Goal: Task Accomplishment & Management: Manage account settings

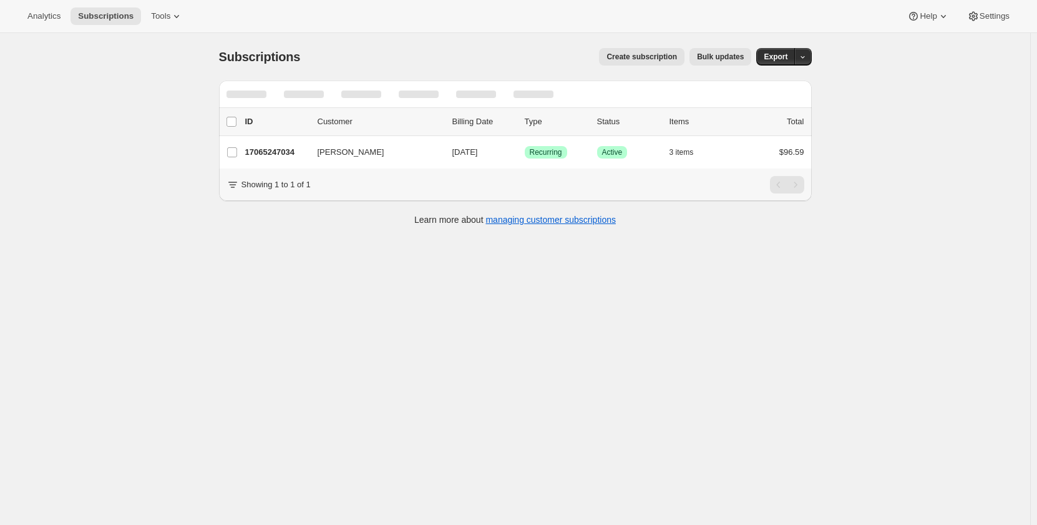
click at [406, 74] on div "Subscriptions. This page is ready Subscriptions Create subscription Bulk update…" at bounding box center [515, 56] width 593 height 47
click at [740, 93] on icon "Search and filter results" at bounding box center [740, 94] width 8 height 8
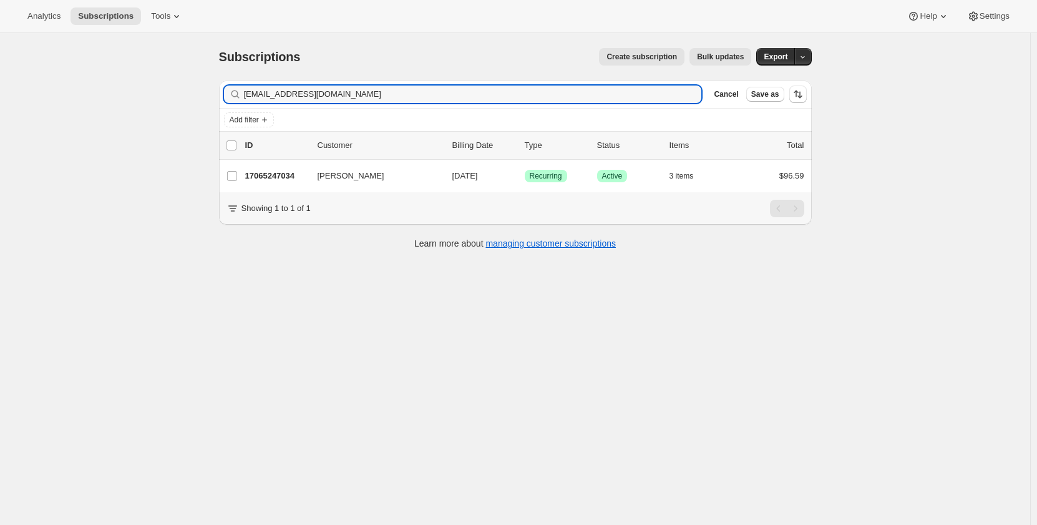
drag, startPoint x: 320, startPoint y: 95, endPoint x: 237, endPoint y: 88, distance: 83.3
click at [237, 88] on div "[EMAIL_ADDRESS][DOMAIN_NAME] Clear" at bounding box center [463, 93] width 478 height 17
type input "[EMAIL_ADDRESS][DOMAIN_NAME]"
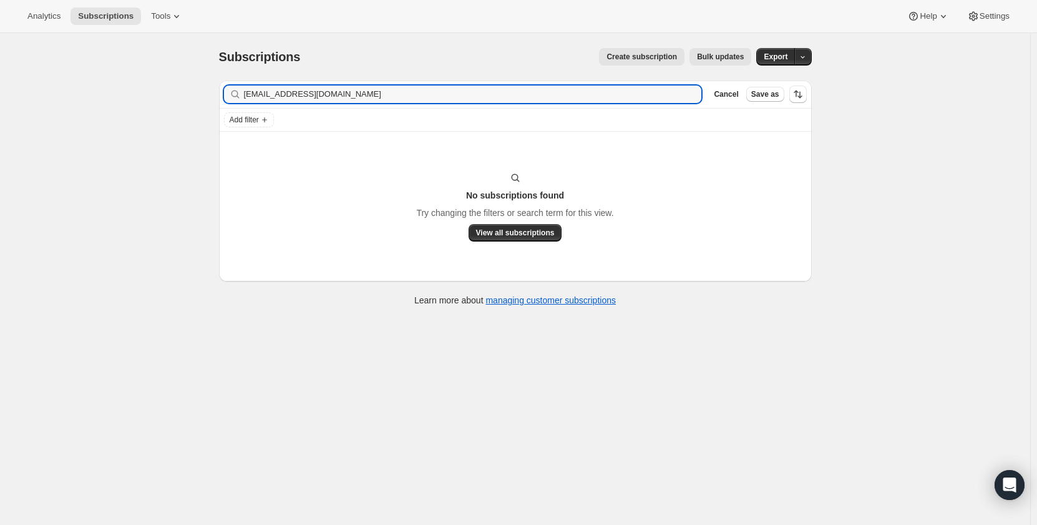
drag, startPoint x: 349, startPoint y: 98, endPoint x: 232, endPoint y: 87, distance: 118.4
click at [232, 88] on div "[EMAIL_ADDRESS][DOMAIN_NAME] Clear" at bounding box center [463, 93] width 478 height 17
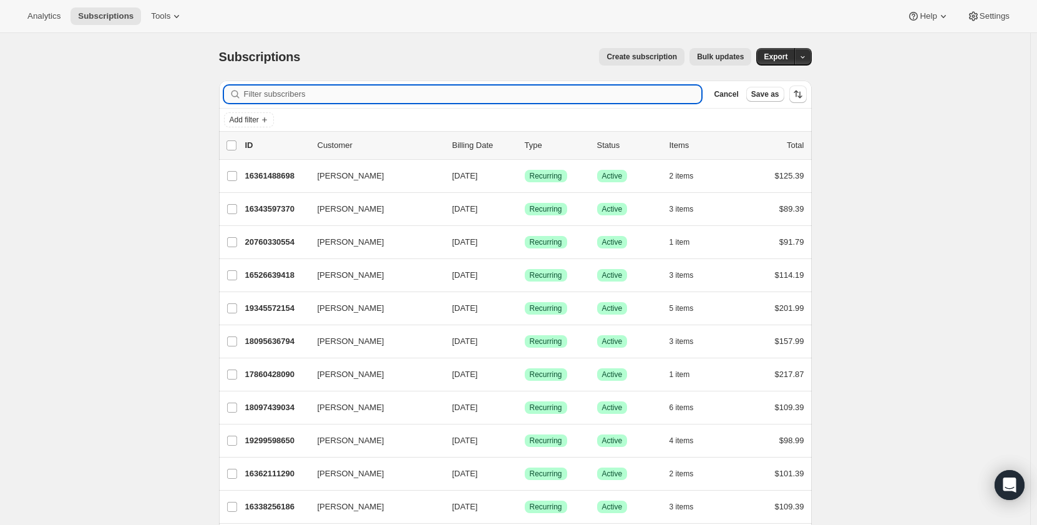
click at [336, 95] on input "Filter subscribers" at bounding box center [473, 93] width 458 height 17
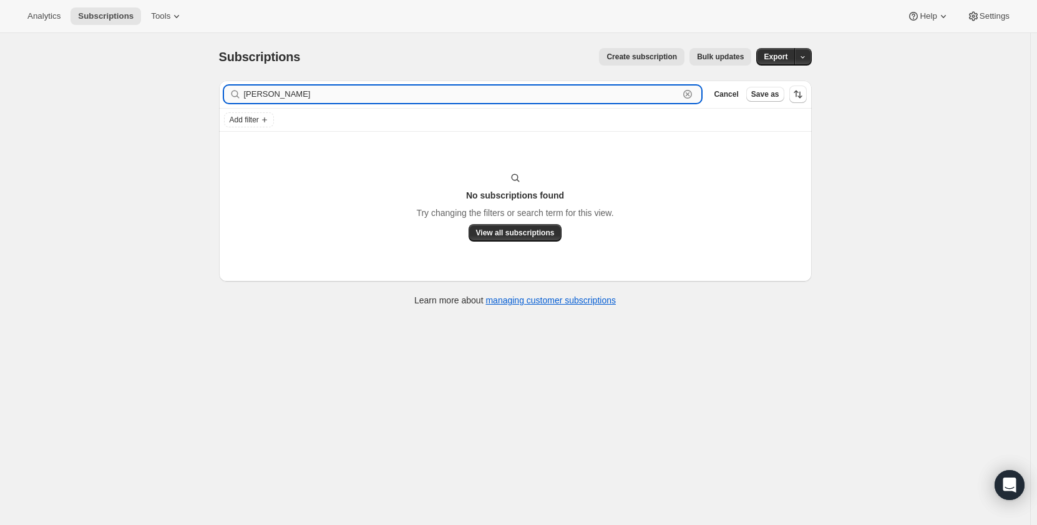
click at [303, 97] on input "[PERSON_NAME]" at bounding box center [462, 93] width 436 height 17
type input "[PERSON_NAME]"
drag, startPoint x: 435, startPoint y: 100, endPoint x: 185, endPoint y: 104, distance: 250.3
click at [185, 104] on div "Subscriptions. This page is ready Subscriptions Create subscription Bulk update…" at bounding box center [515, 295] width 1030 height 525
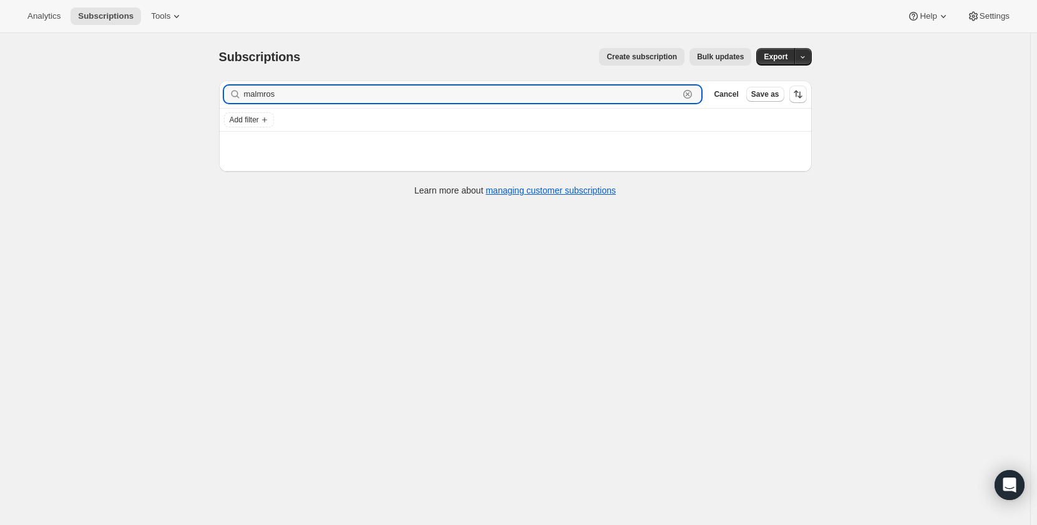
type input "malmros"
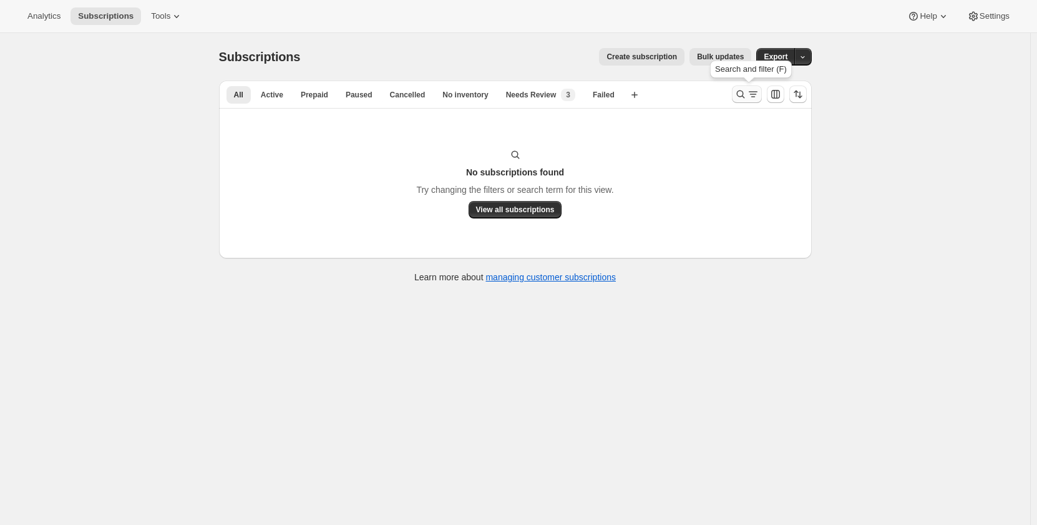
click at [738, 95] on icon "Search and filter results" at bounding box center [741, 94] width 12 height 12
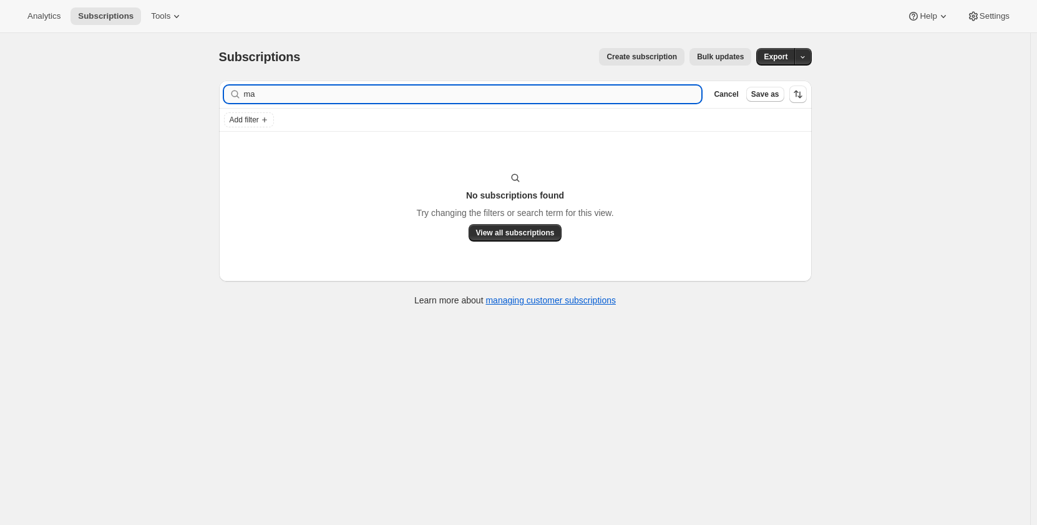
type input "m"
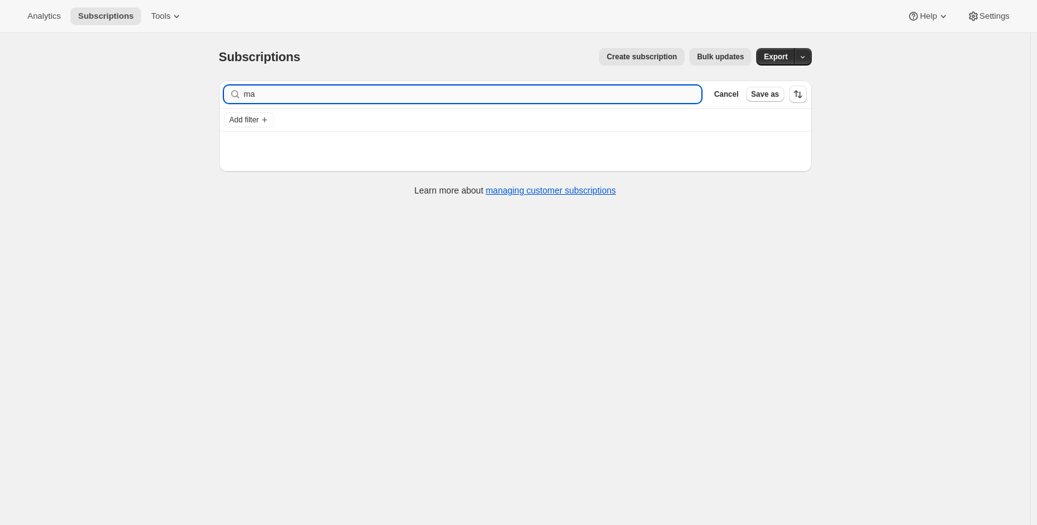
type input "m"
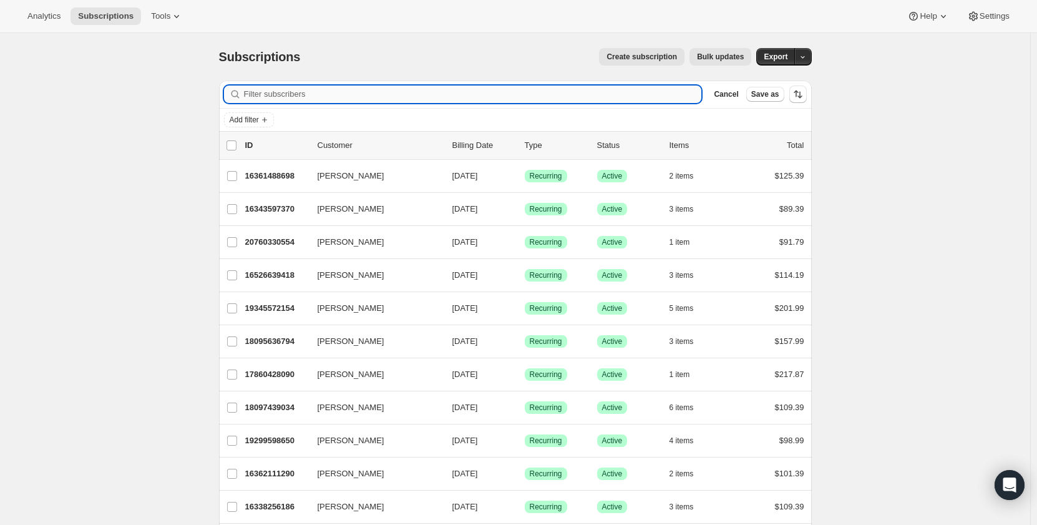
click at [319, 92] on input "Filter subscribers" at bounding box center [473, 93] width 458 height 17
paste input "[EMAIL_ADDRESS][DOMAIN_NAME]"
type input "[EMAIL_ADDRESS][DOMAIN_NAME]"
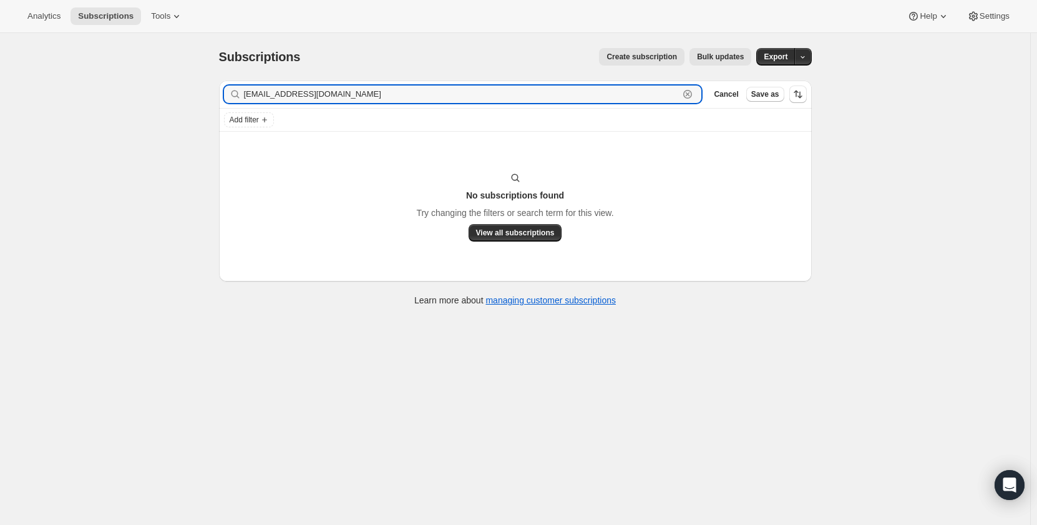
drag, startPoint x: 349, startPoint y: 97, endPoint x: 225, endPoint y: 90, distance: 124.4
click at [225, 90] on div "Filter subscribers malmros@gmx.com Clear Cancel Save as" at bounding box center [515, 94] width 593 height 27
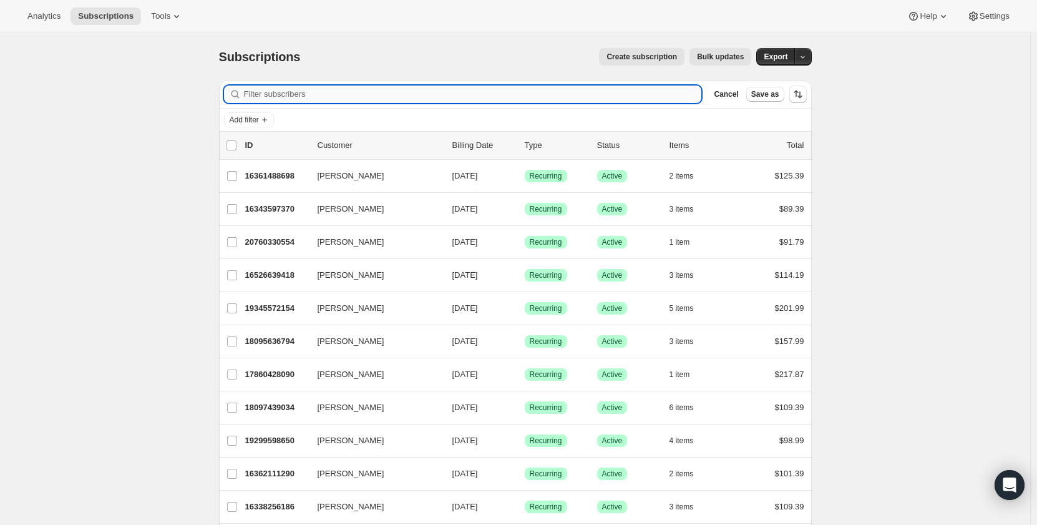
click at [298, 96] on input "Filter subscribers" at bounding box center [473, 93] width 458 height 17
paste input "[EMAIL_ADDRESS][DOMAIN_NAME]"
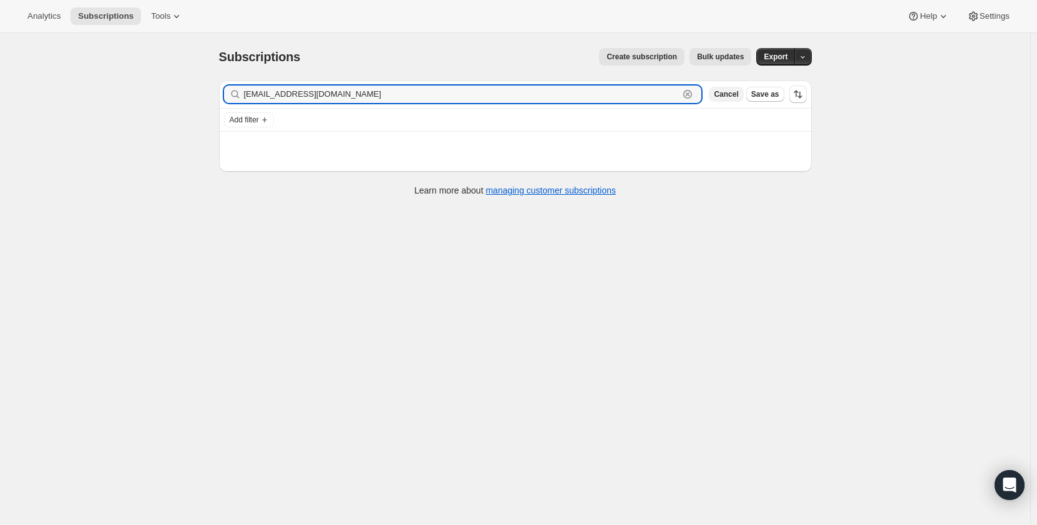
type input "[EMAIL_ADDRESS][DOMAIN_NAME]"
click at [733, 97] on span "Cancel" at bounding box center [726, 94] width 24 height 10
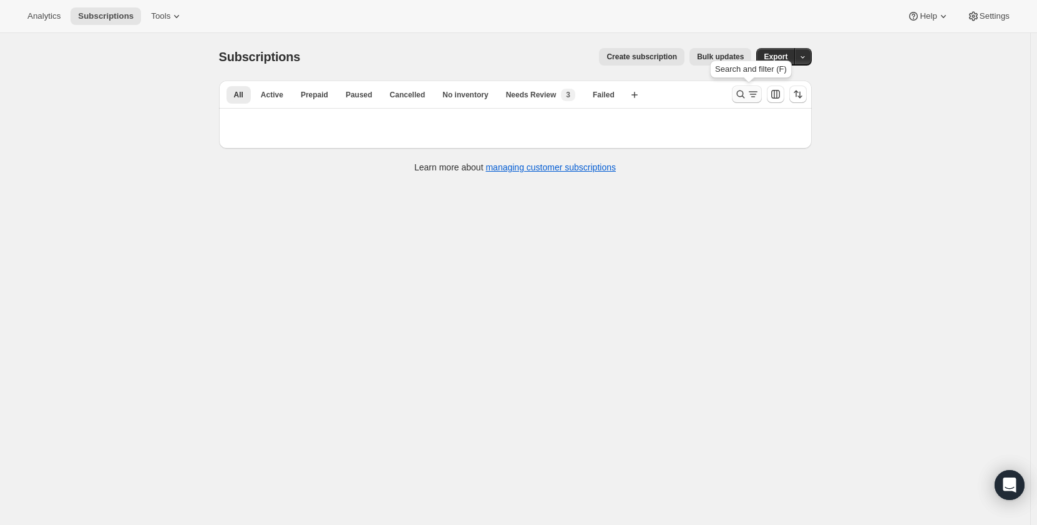
click at [739, 92] on icon "Search and filter results" at bounding box center [741, 94] width 12 height 12
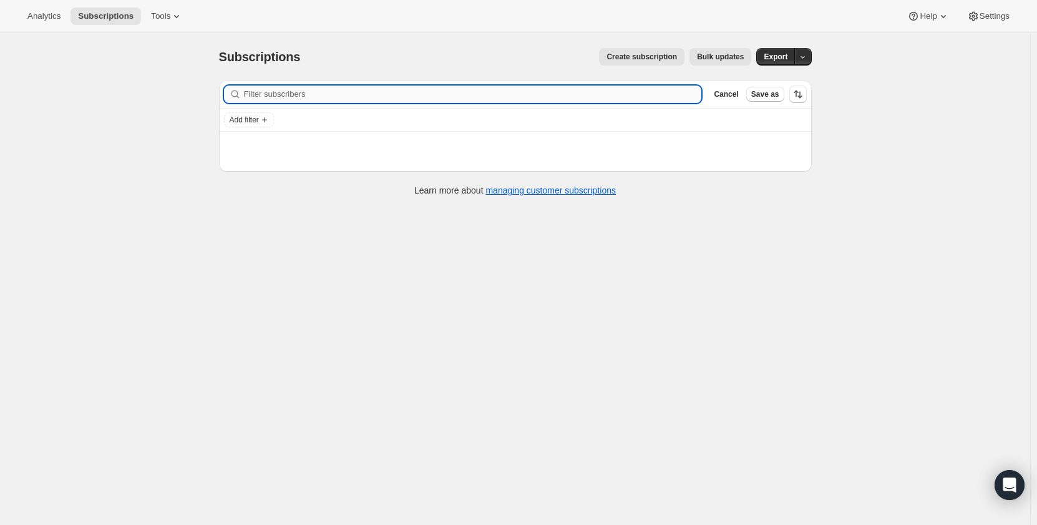
click at [320, 94] on input "Filter subscribers" at bounding box center [473, 93] width 458 height 17
type input "[EMAIL_ADDRESS][DOMAIN_NAME]"
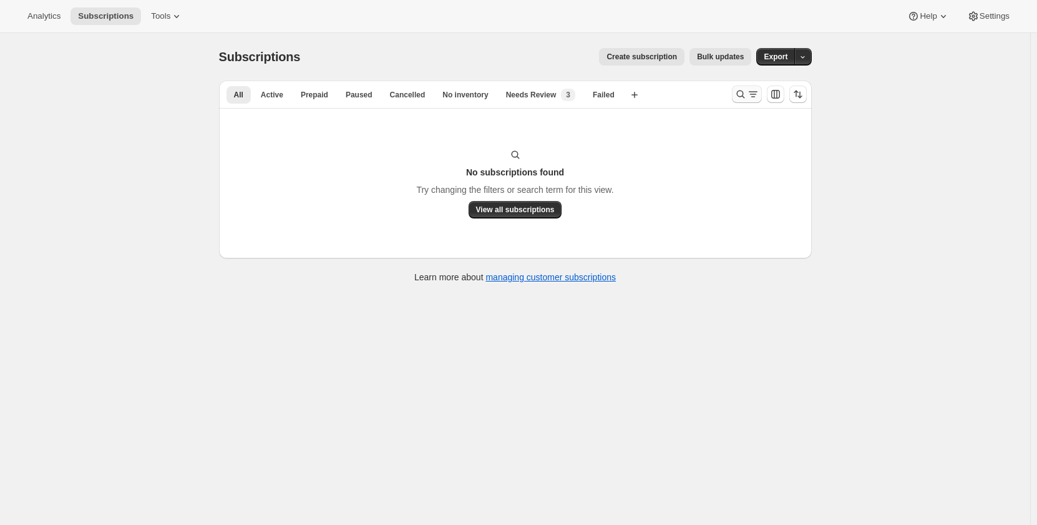
click at [737, 95] on icon "Search and filter results" at bounding box center [741, 94] width 12 height 12
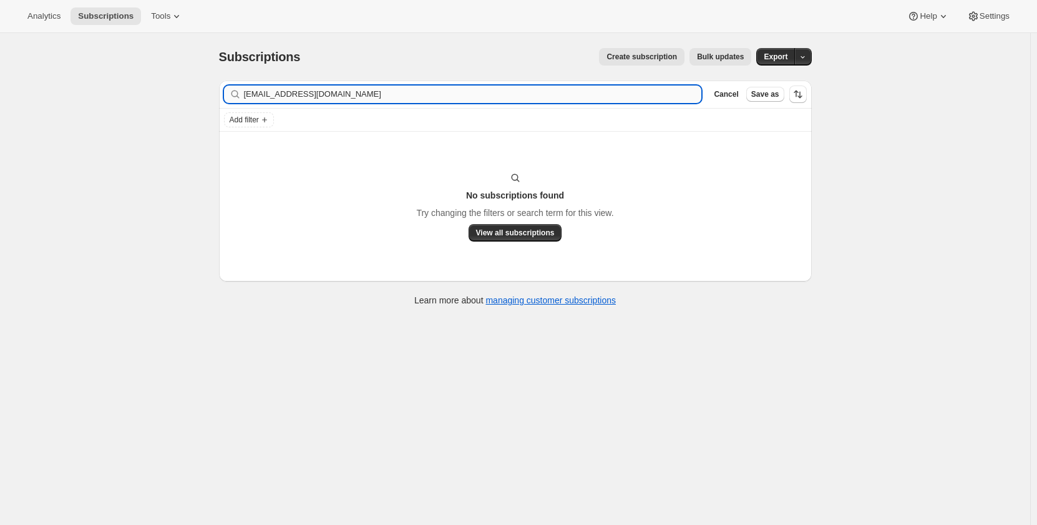
drag, startPoint x: 325, startPoint y: 99, endPoint x: 250, endPoint y: 86, distance: 75.3
click at [250, 86] on input "[EMAIL_ADDRESS][DOMAIN_NAME]" at bounding box center [473, 93] width 458 height 17
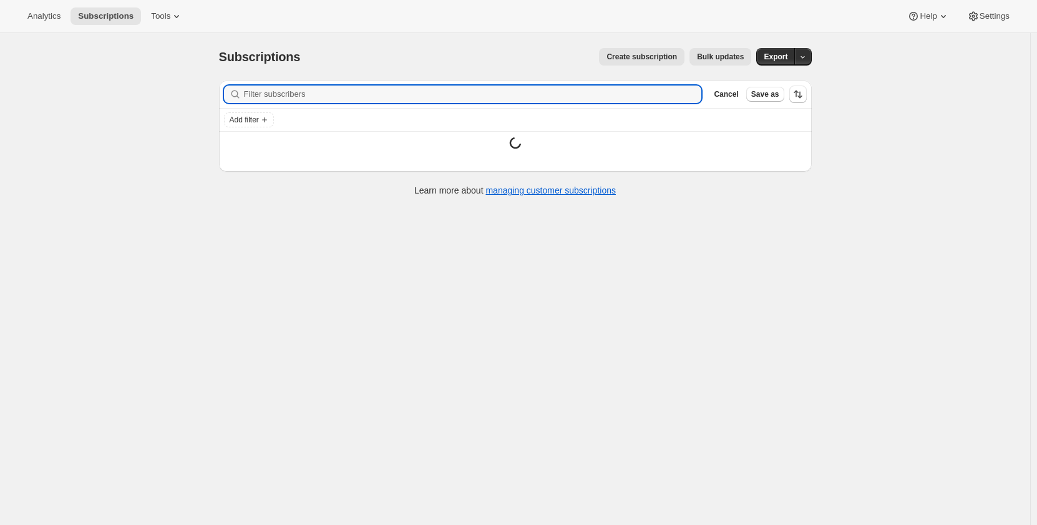
type input "[EMAIL_ADDRESS][DOMAIN_NAME]"
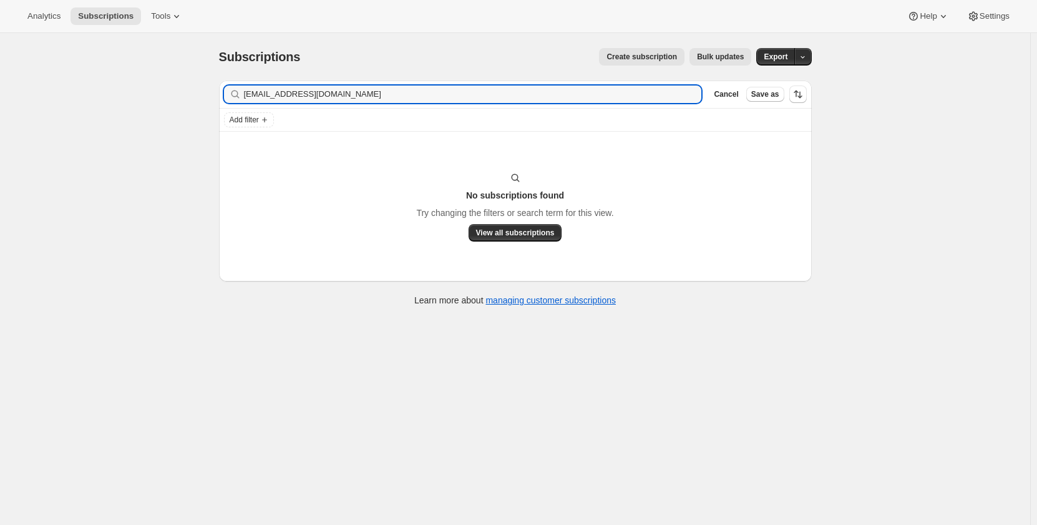
drag, startPoint x: 330, startPoint y: 100, endPoint x: 183, endPoint y: 91, distance: 147.0
click at [183, 91] on div "Subscriptions. This page is ready Subscriptions Create subscription Bulk update…" at bounding box center [515, 295] width 1030 height 525
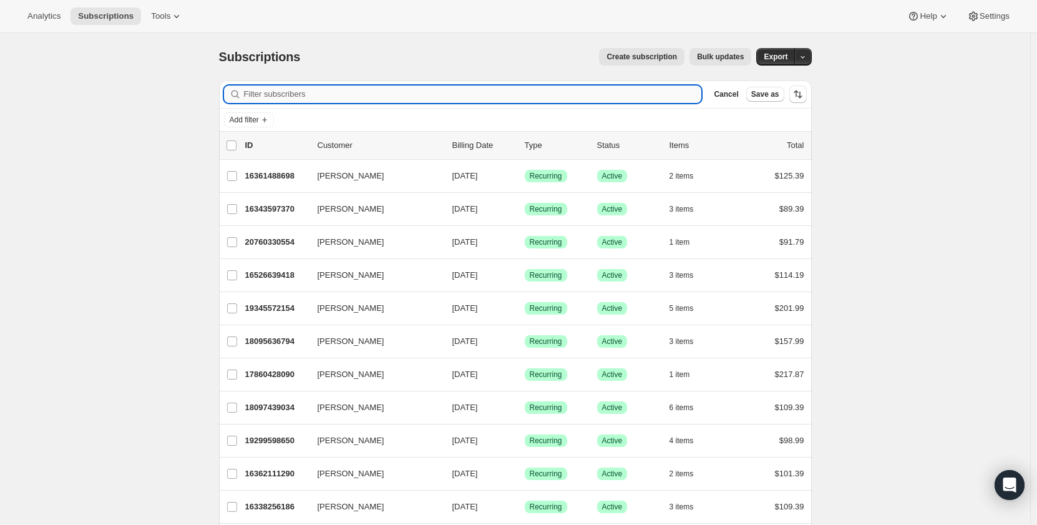
click at [290, 99] on input "Filter subscribers" at bounding box center [473, 93] width 458 height 17
paste input "agentalbert@hotmail.com"
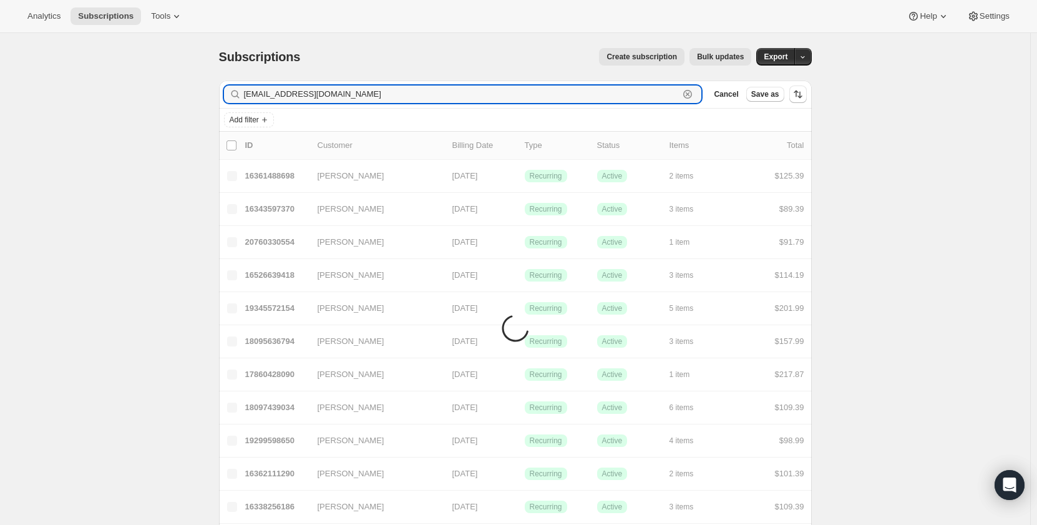
type input "agentalbert@hotmail.com"
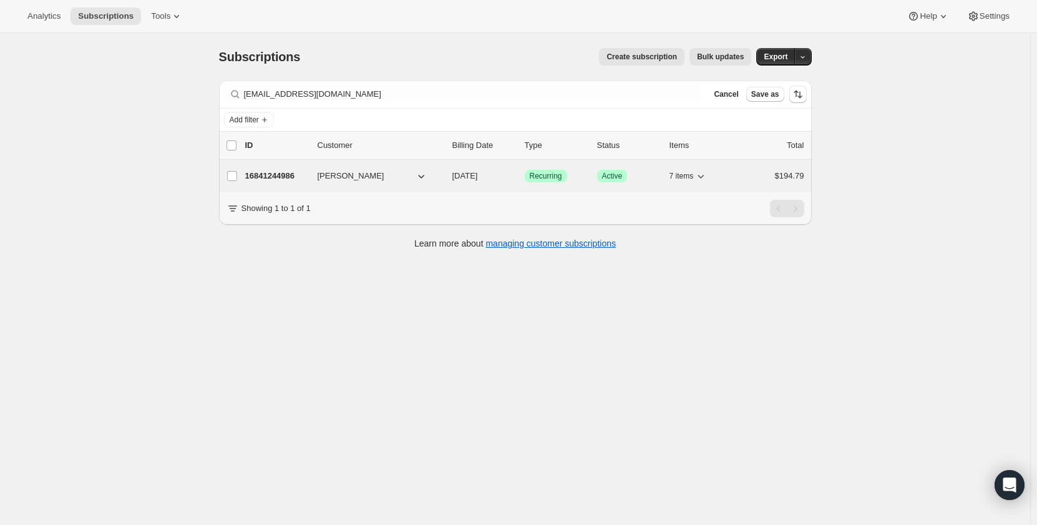
click at [281, 173] on p "16841244986" at bounding box center [276, 176] width 62 height 12
click at [266, 176] on p "16841244986" at bounding box center [276, 176] width 62 height 12
click at [281, 176] on p "16841244986" at bounding box center [276, 176] width 62 height 12
click at [330, 179] on span "Alberto Ortiz" at bounding box center [351, 176] width 67 height 12
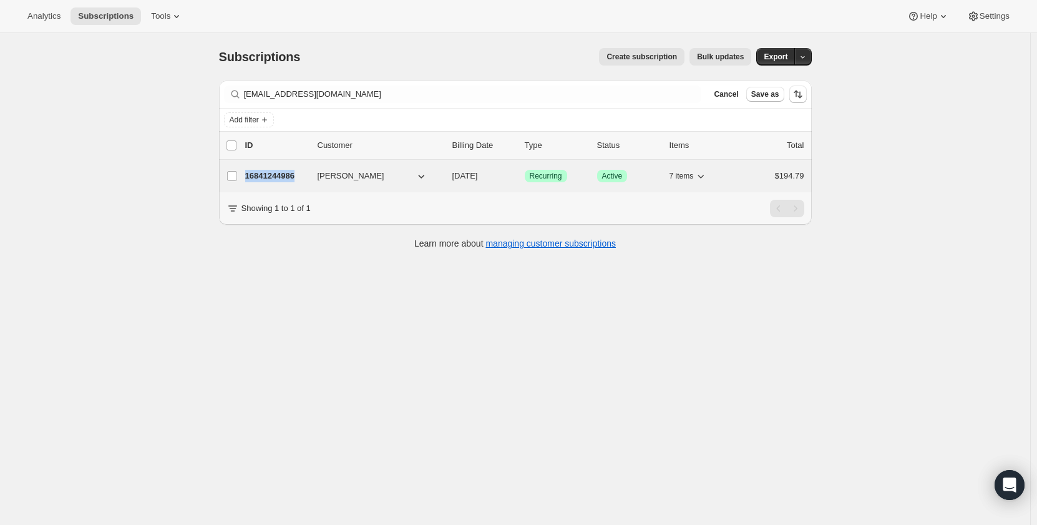
click at [344, 177] on span "Alberto Ortiz" at bounding box center [351, 176] width 67 height 12
click at [299, 169] on div "16841244986 Alberto Ortiz 11/24/2025 Success Recurring Success Active 7 items $…" at bounding box center [524, 175] width 559 height 17
click at [273, 168] on div "16841244986 Alberto Ortiz 11/24/2025 Success Recurring Success Active 7 items $…" at bounding box center [524, 175] width 559 height 17
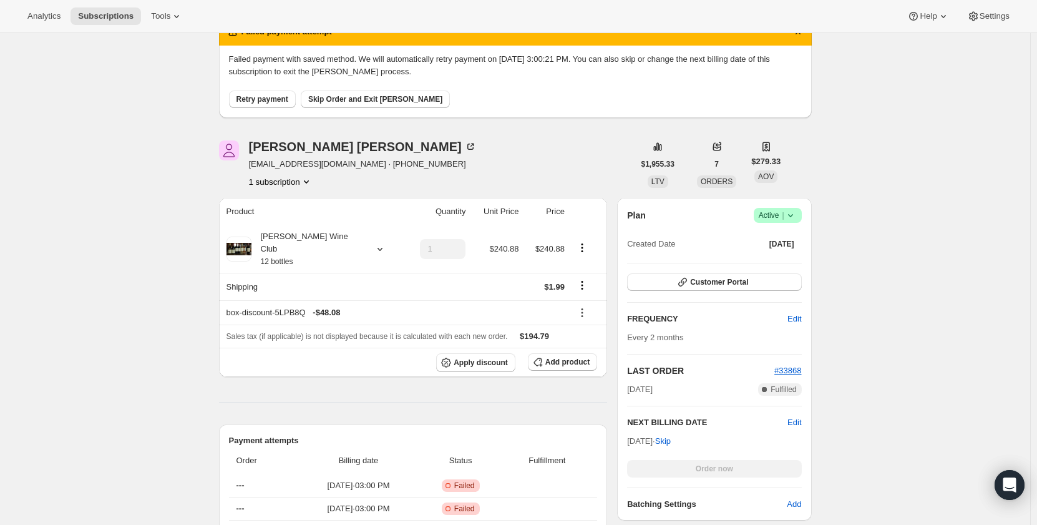
scroll to position [125, 0]
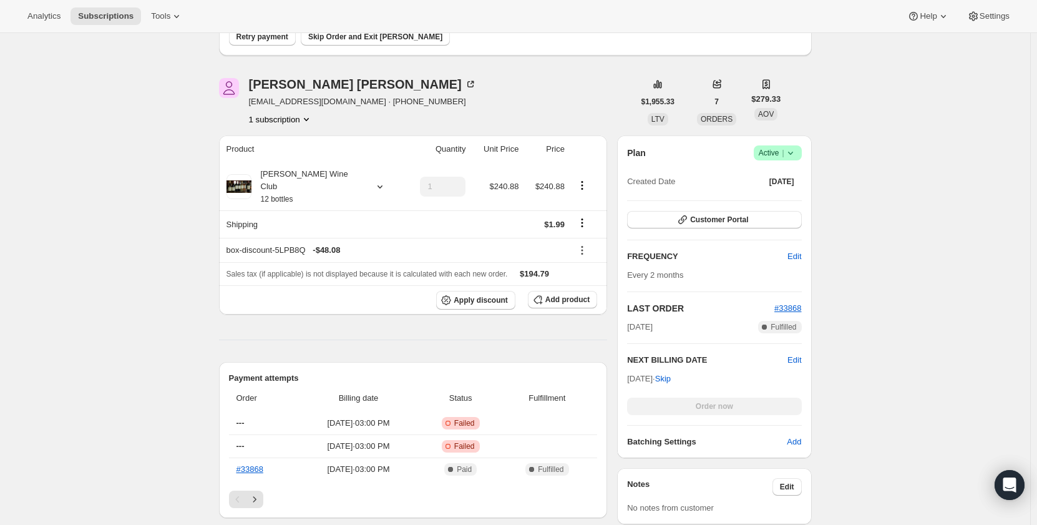
click at [793, 151] on icon at bounding box center [790, 153] width 12 height 12
click at [793, 198] on span "Cancel subscription" at bounding box center [781, 198] width 71 height 9
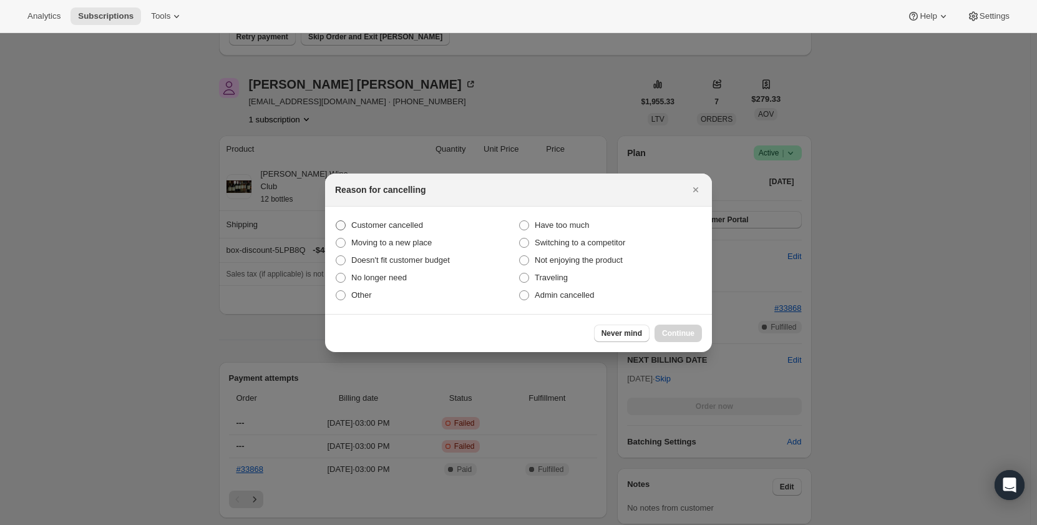
click at [339, 224] on span ":r19:" at bounding box center [341, 225] width 10 height 10
click at [336, 221] on input "Customer cancelled" at bounding box center [336, 220] width 1 height 1
radio input "true"
click at [683, 333] on span "Continue" at bounding box center [678, 333] width 32 height 10
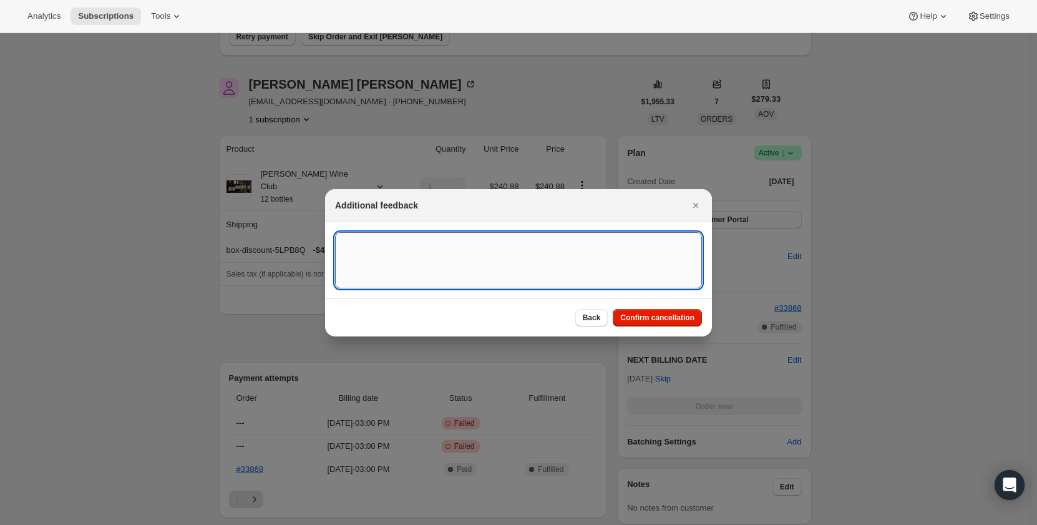
click at [360, 240] on textarea ":r19:" at bounding box center [518, 260] width 367 height 56
type textarea "Customer asked to cancel"
click at [670, 316] on span "Confirm cancellation" at bounding box center [657, 318] width 74 height 10
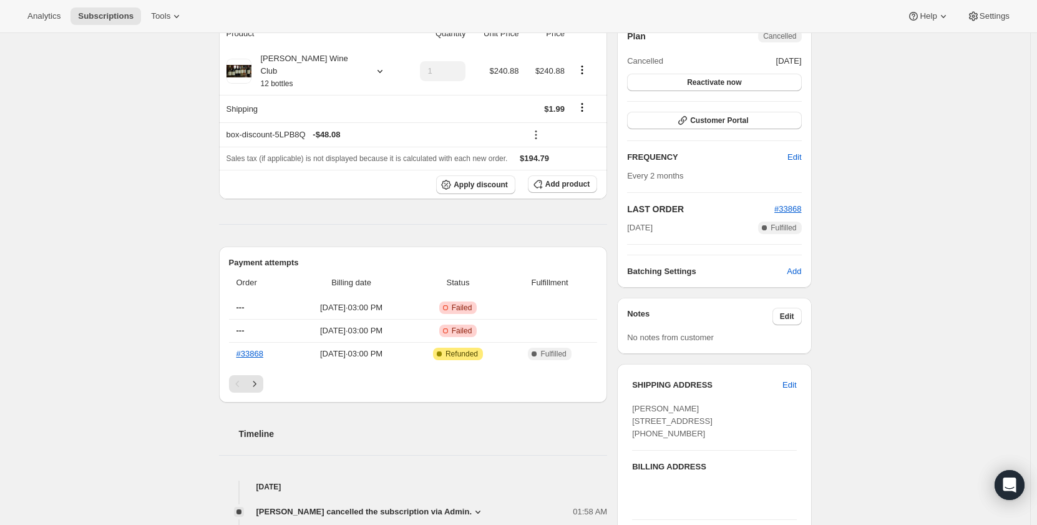
scroll to position [312, 0]
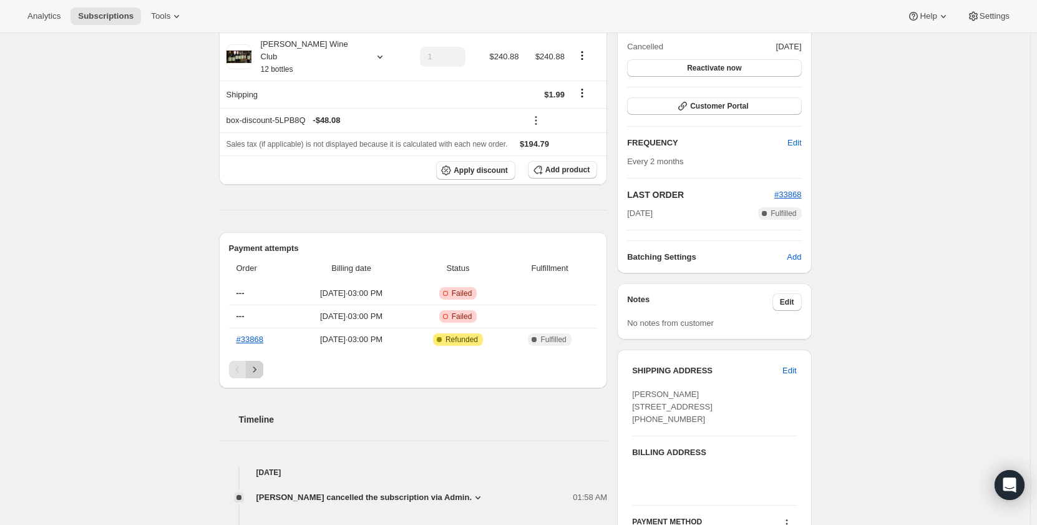
click at [260, 363] on icon "Next" at bounding box center [254, 369] width 12 height 12
click at [242, 363] on icon "Previous" at bounding box center [238, 369] width 12 height 12
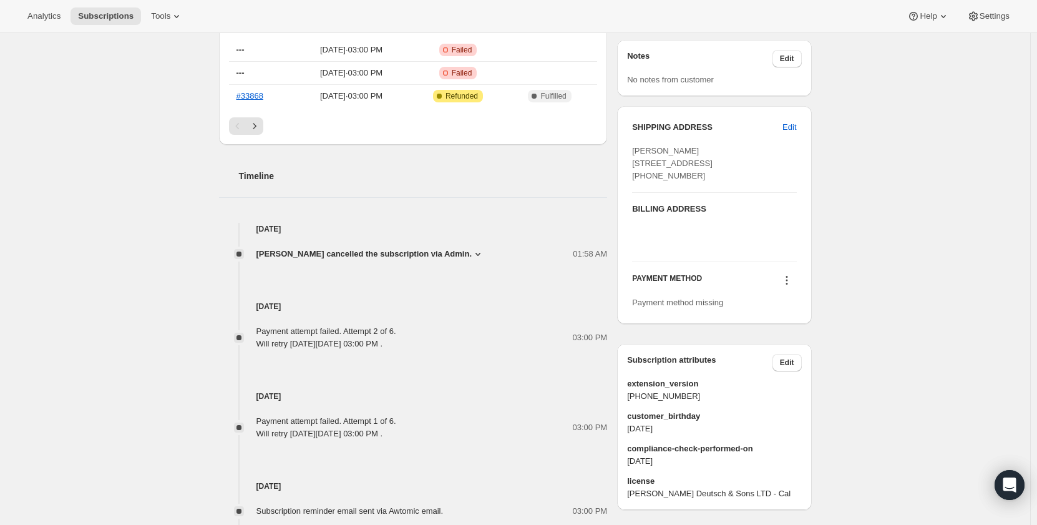
scroll to position [624, 0]
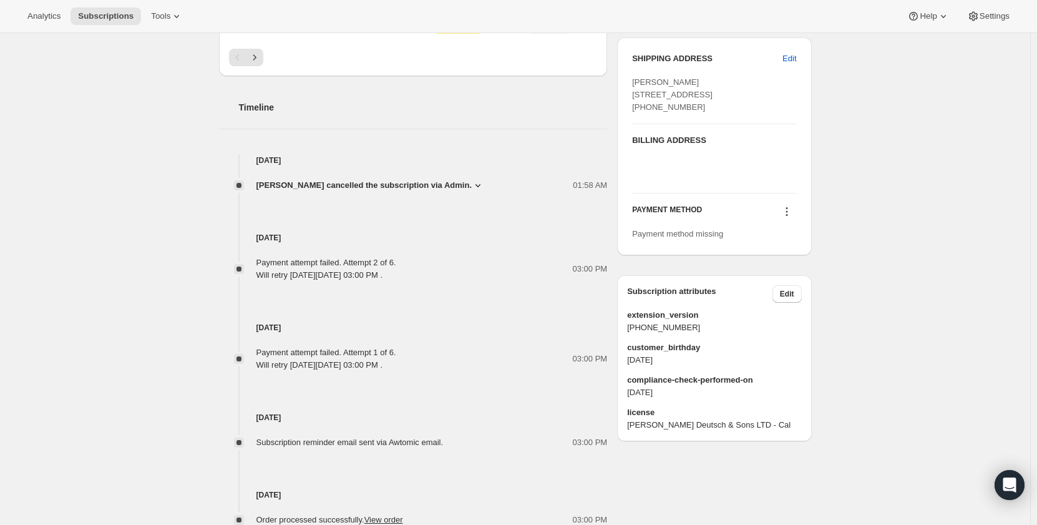
click at [476, 184] on icon at bounding box center [478, 185] width 5 height 3
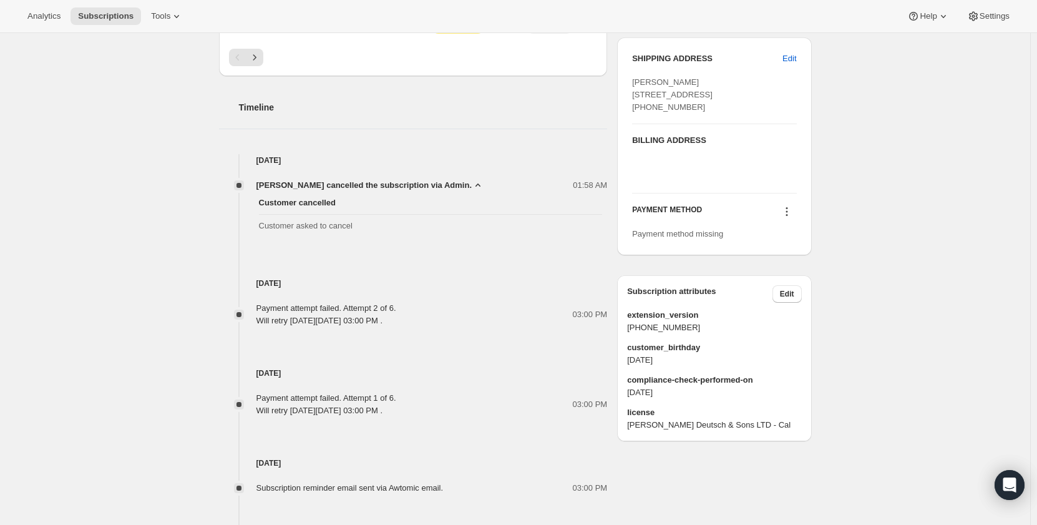
click at [476, 183] on icon at bounding box center [478, 184] width 5 height 3
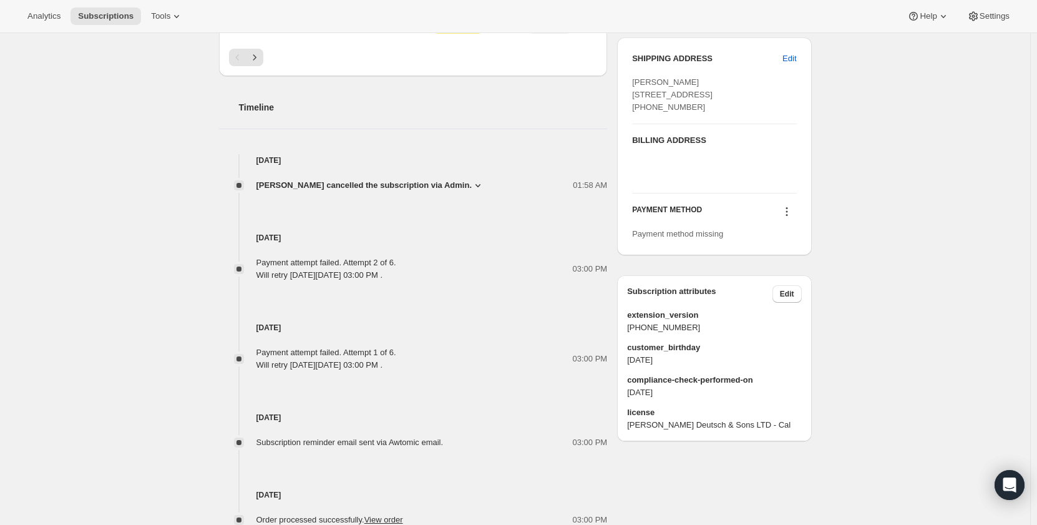
click at [476, 184] on icon at bounding box center [478, 185] width 5 height 3
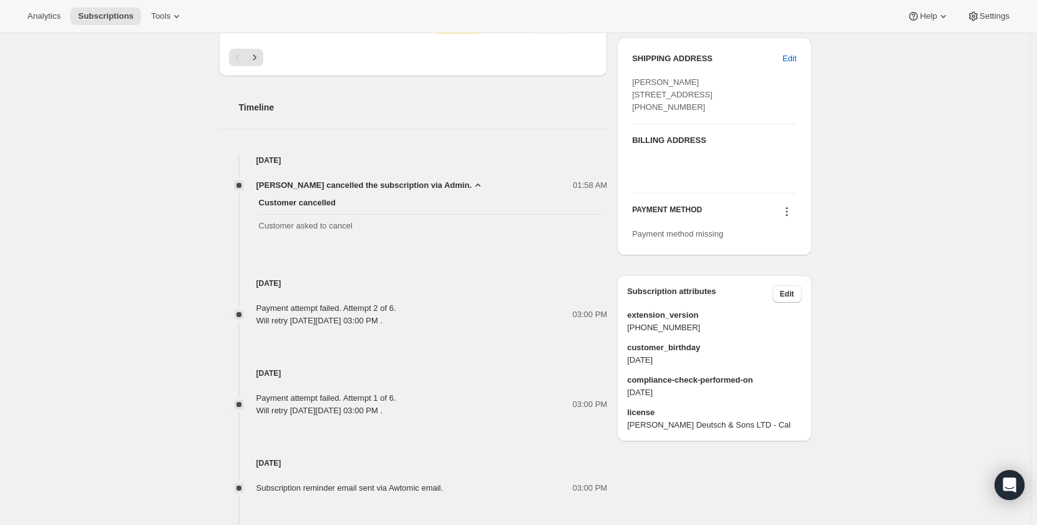
click at [476, 183] on icon at bounding box center [478, 184] width 5 height 3
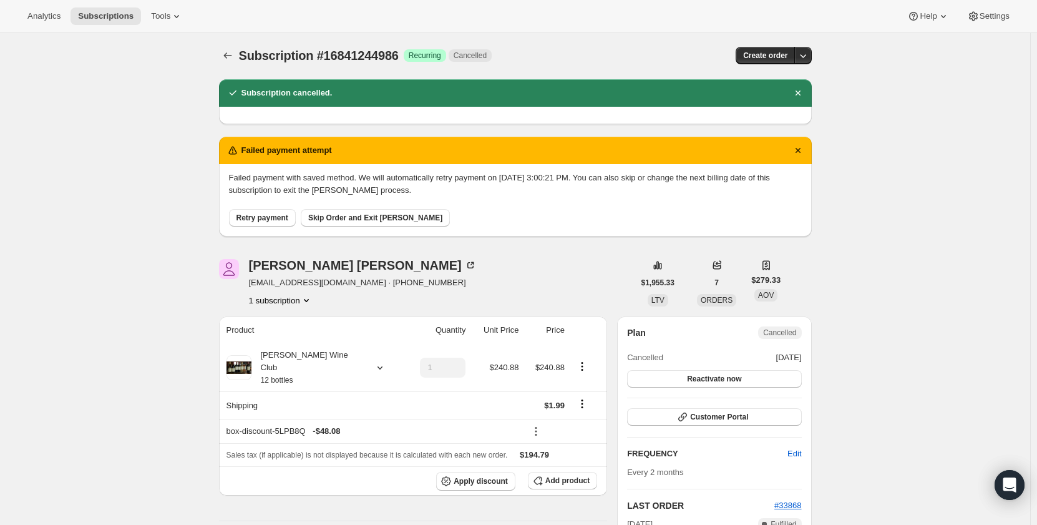
scroll to position [0, 0]
